Goal: Task Accomplishment & Management: Manage account settings

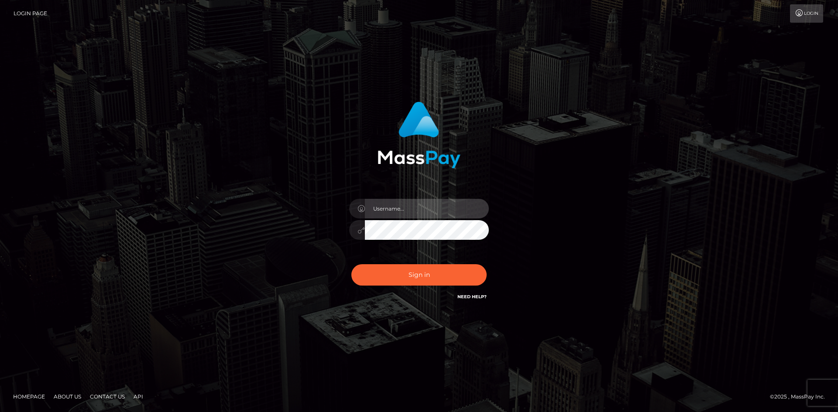
click at [399, 209] on input "text" at bounding box center [427, 209] width 124 height 20
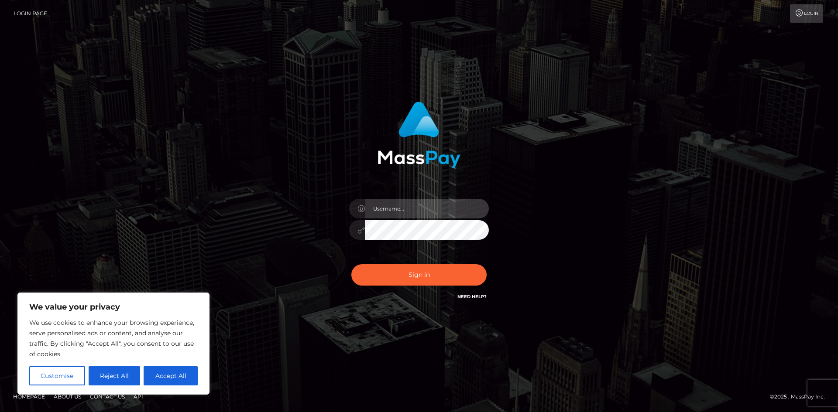
type input "voltalex375@gmail.com"
click at [351, 264] on button "Sign in" at bounding box center [418, 274] width 135 height 21
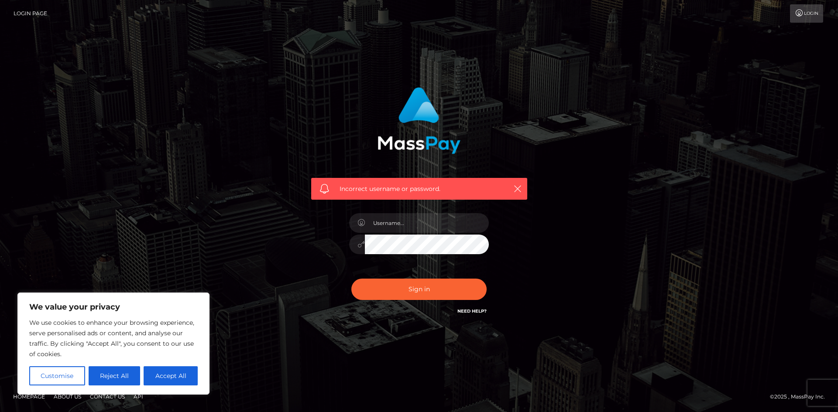
click at [808, 12] on link "Login" at bounding box center [806, 13] width 33 height 18
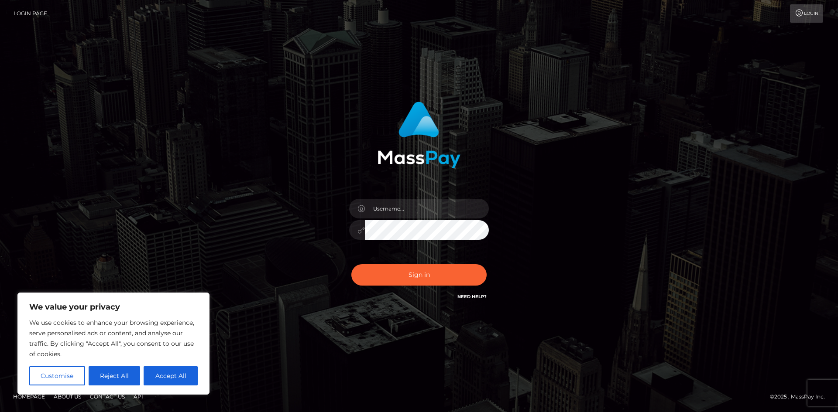
click at [30, 13] on link "Login Page" at bounding box center [31, 13] width 34 height 18
click at [399, 200] on input "text" at bounding box center [427, 209] width 124 height 20
type input "[EMAIL_ADDRESS][DOMAIN_NAME]"
drag, startPoint x: 177, startPoint y: 379, endPoint x: 285, endPoint y: 307, distance: 129.6
click at [178, 379] on button "Accept All" at bounding box center [171, 376] width 54 height 19
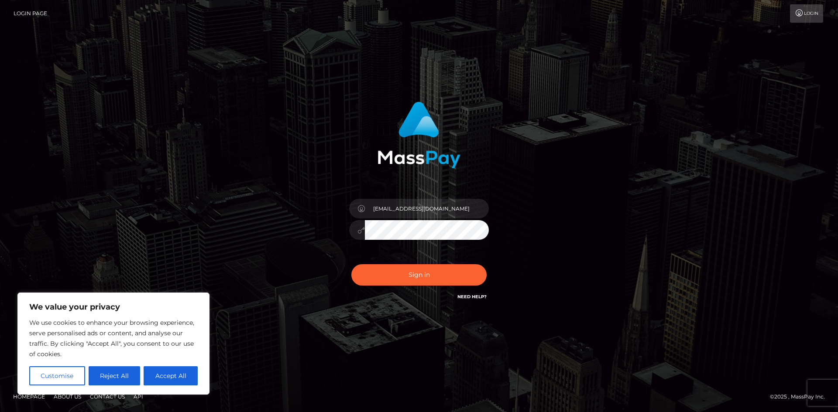
checkbox input "true"
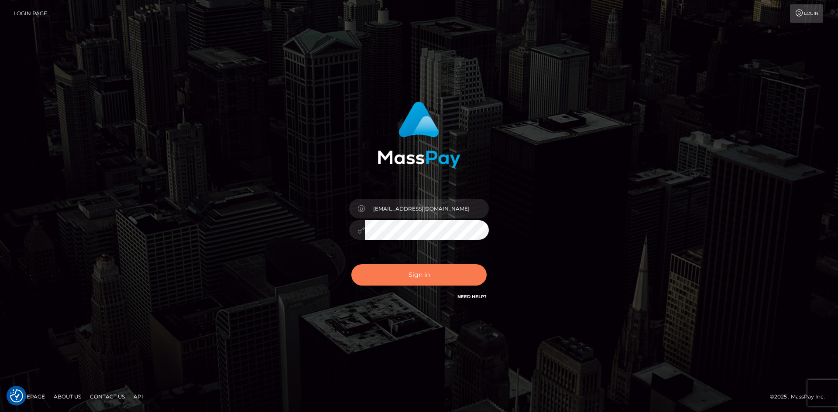
click at [376, 281] on button "Sign in" at bounding box center [418, 274] width 135 height 21
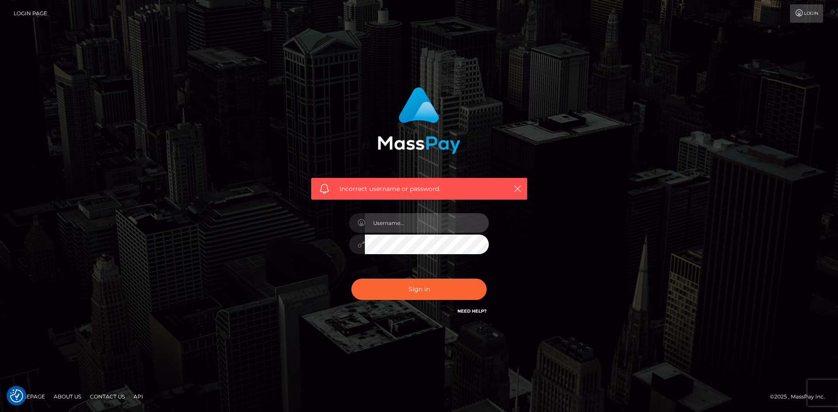
click at [404, 223] on input "text" at bounding box center [427, 223] width 124 height 20
type input "[EMAIL_ADDRESS][DOMAIN_NAME]"
click at [238, 249] on div "Incorrect username or password. voltalex375@gmail.com" at bounding box center [418, 206] width 497 height 251
click at [351, 279] on button "Sign in" at bounding box center [418, 289] width 135 height 21
click at [803, 13] on link "Login" at bounding box center [806, 13] width 33 height 18
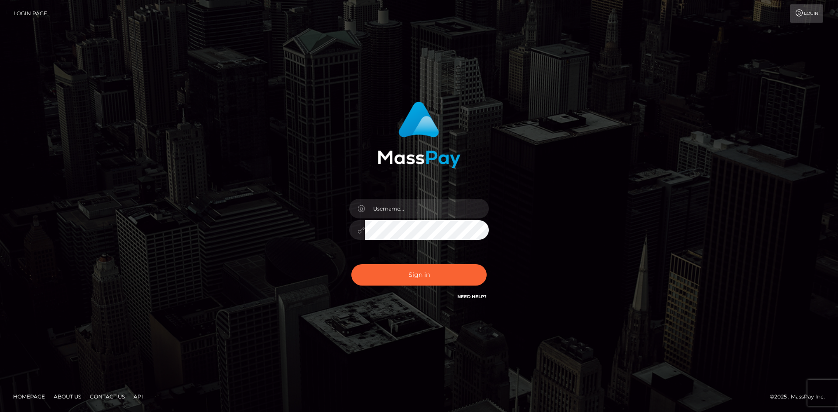
drag, startPoint x: 0, startPoint y: 0, endPoint x: 803, endPoint y: 13, distance: 803.4
click at [803, 13] on link "Login" at bounding box center [806, 13] width 33 height 18
click at [423, 216] on input "text" at bounding box center [427, 209] width 124 height 20
type input "[EMAIL_ADDRESS][DOMAIN_NAME]"
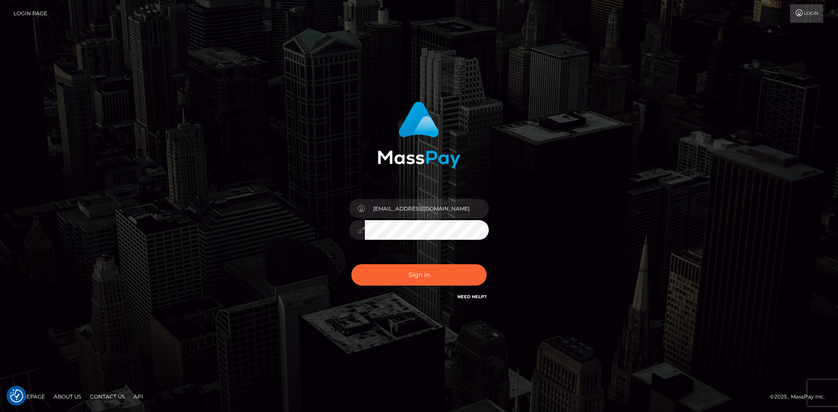
click at [351, 264] on button "Sign in" at bounding box center [418, 274] width 135 height 21
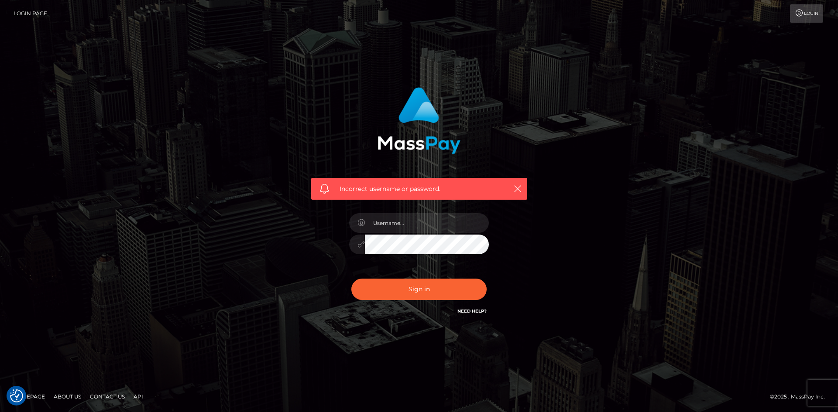
click at [483, 309] on link "Need Help?" at bounding box center [471, 311] width 29 height 6
click at [184, 303] on div "Incorrect username or password." at bounding box center [418, 206] width 497 height 251
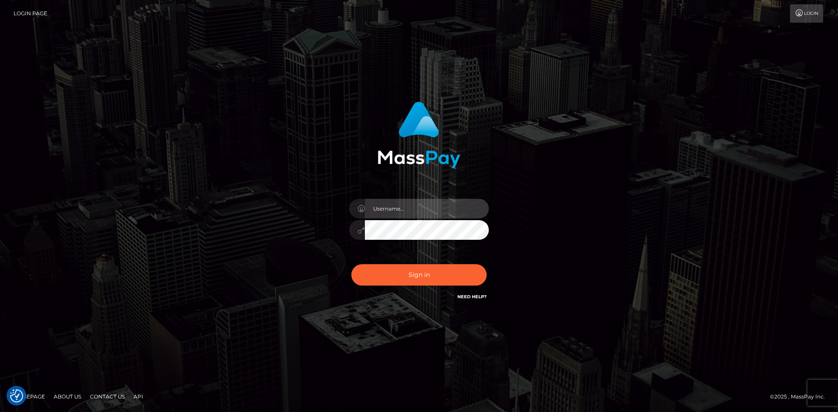
click at [412, 206] on input "text" at bounding box center [427, 209] width 124 height 20
type input "voltalex375"
click at [351, 264] on button "Sign in" at bounding box center [418, 274] width 135 height 21
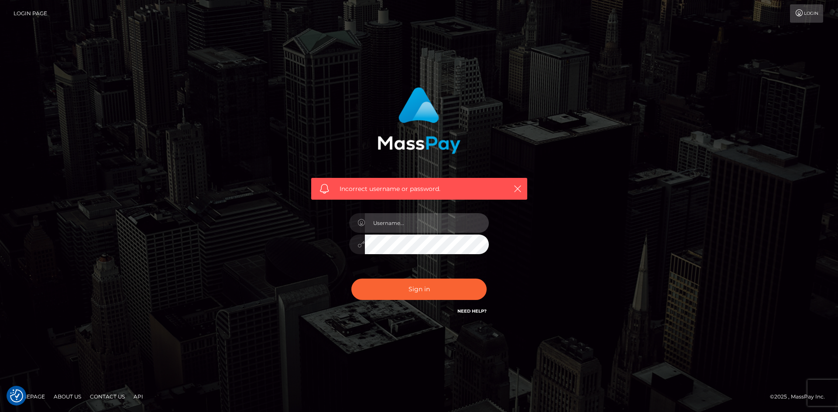
click at [410, 220] on input "text" at bounding box center [427, 223] width 124 height 20
type input "voltalex375@gmail.com"
click at [419, 291] on button "Sign in" at bounding box center [418, 289] width 135 height 21
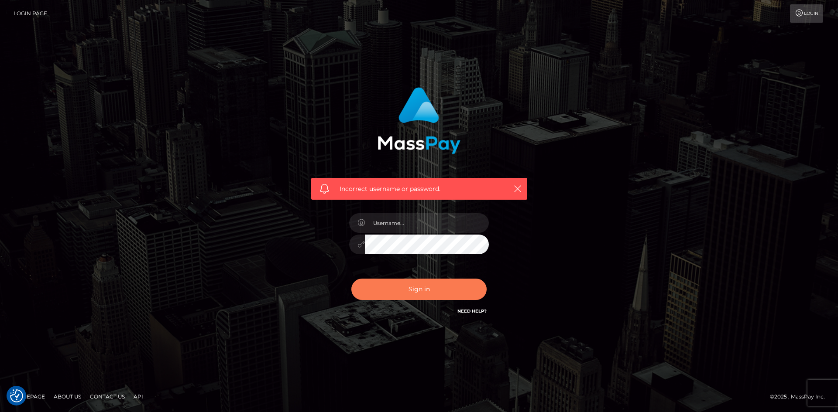
checkbox input "true"
click at [419, 291] on button "Sign in" at bounding box center [418, 289] width 135 height 21
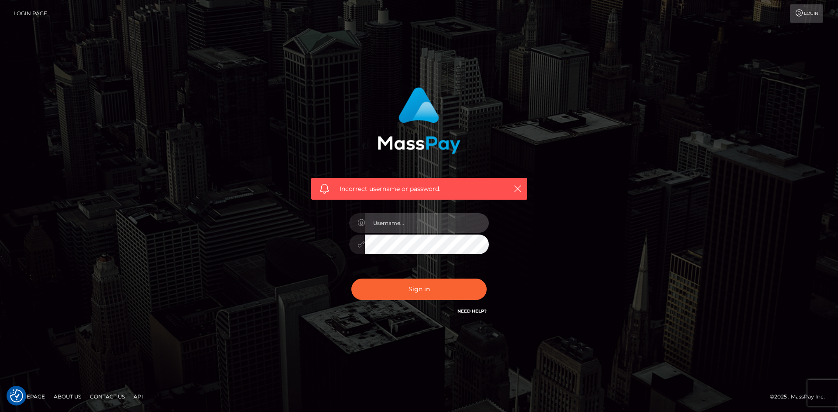
click at [417, 216] on input "text" at bounding box center [427, 223] width 124 height 20
